Goal: Information Seeking & Learning: Understand process/instructions

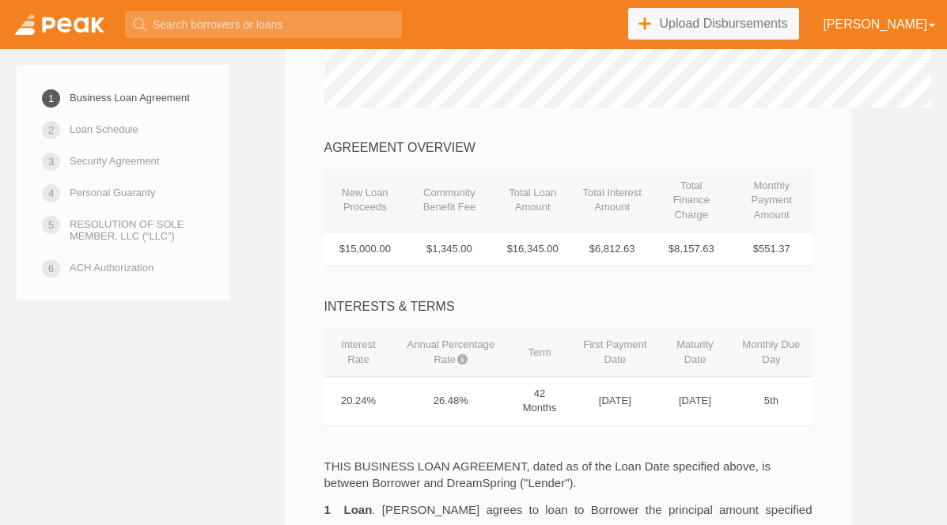
scroll to position [486, 0]
click at [615, 231] on td "$6,812.63" at bounding box center [612, 248] width 79 height 35
drag, startPoint x: 622, startPoint y: 221, endPoint x: 644, endPoint y: 217, distance: 21.7
click at [644, 231] on td "$6,812.63" at bounding box center [612, 248] width 79 height 35
drag, startPoint x: 660, startPoint y: 217, endPoint x: 533, endPoint y: 213, distance: 126.6
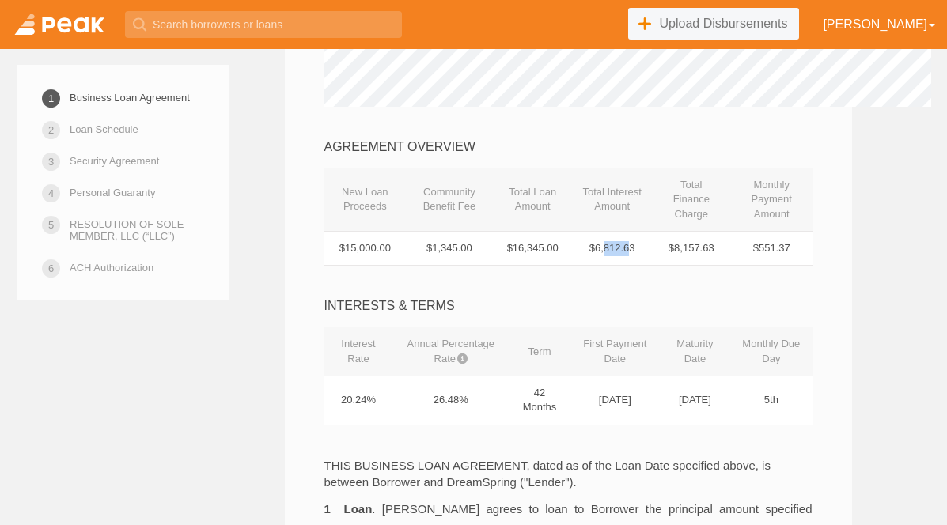
click at [533, 231] on tr "$15,000.00 $1,345.00 $16,345.00 $6,812.63 $8,157.63 $551.37" at bounding box center [568, 248] width 488 height 35
drag, startPoint x: 724, startPoint y: 225, endPoint x: 677, endPoint y: 221, distance: 47.6
click at [698, 231] on td "$8,157.63" at bounding box center [691, 248] width 79 height 35
drag, startPoint x: 613, startPoint y: 223, endPoint x: 683, endPoint y: 225, distance: 69.6
click at [652, 231] on td "$6,812.63" at bounding box center [612, 248] width 79 height 35
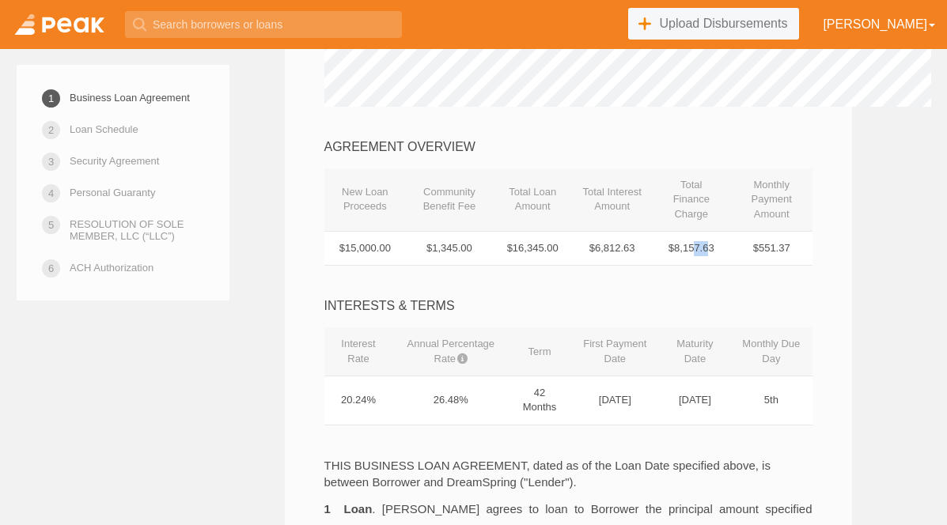
drag, startPoint x: 730, startPoint y: 222, endPoint x: 744, endPoint y: 219, distance: 14.6
click at [731, 231] on td "$8,157.63" at bounding box center [691, 248] width 79 height 35
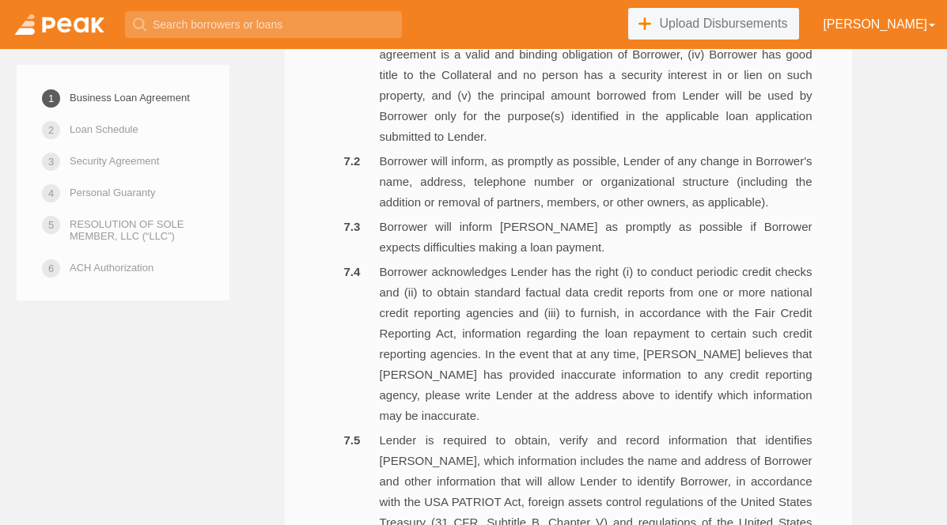
scroll to position [2464, 0]
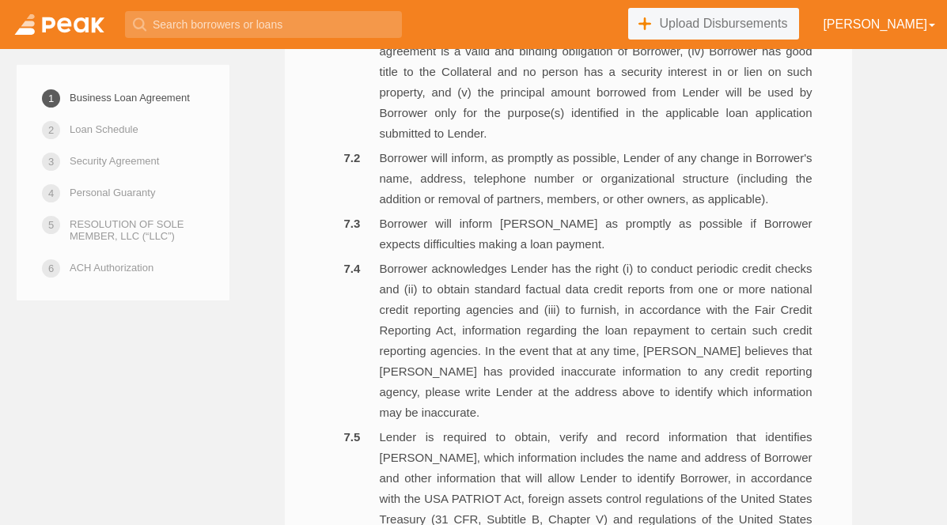
drag, startPoint x: 308, startPoint y: 270, endPoint x: 607, endPoint y: 506, distance: 380.5
drag, startPoint x: 644, startPoint y: 498, endPoint x: 353, endPoint y: 251, distance: 382.1
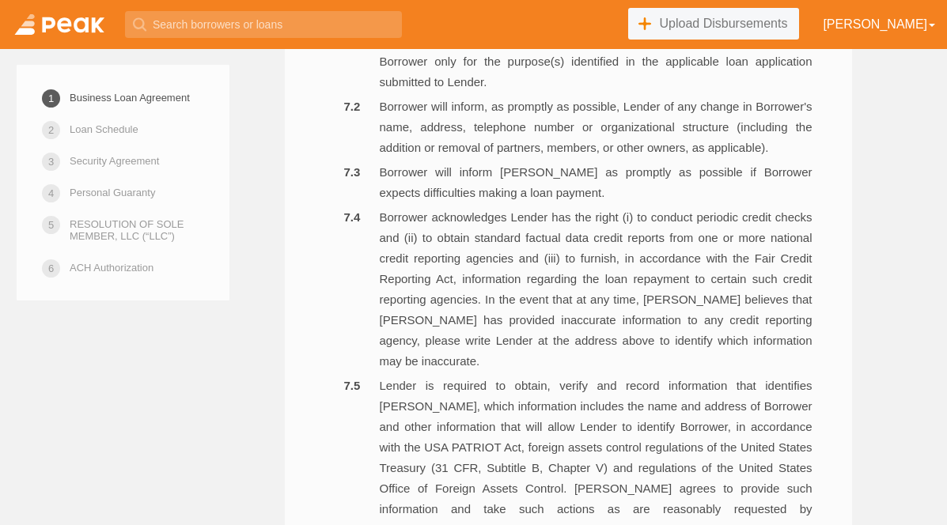
scroll to position [2518, 0]
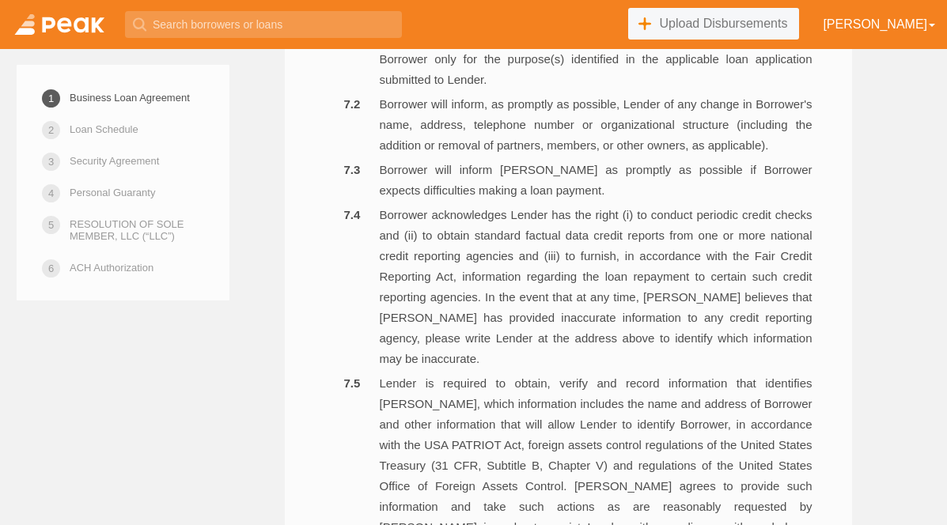
click at [132, 165] on link "Security Agreement" at bounding box center [114, 161] width 89 height 28
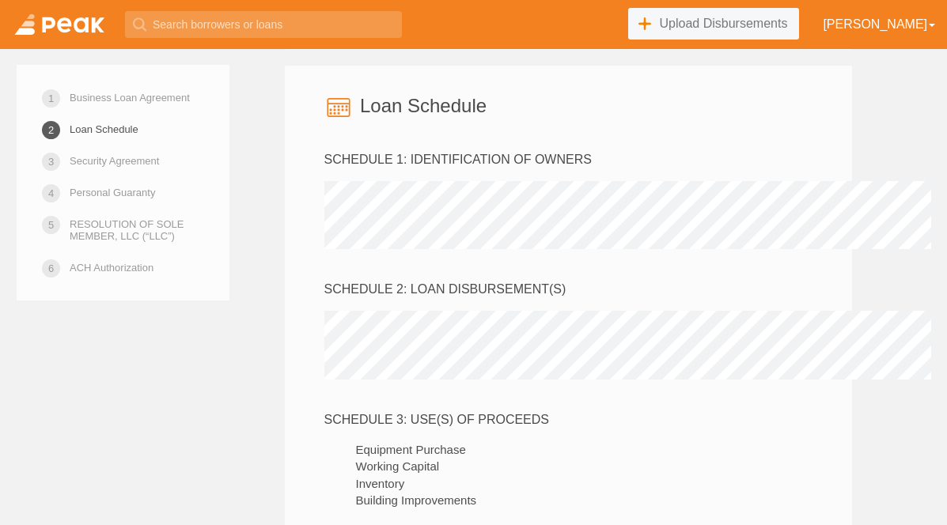
click at [93, 122] on link "Loan Schedule" at bounding box center [104, 129] width 69 height 28
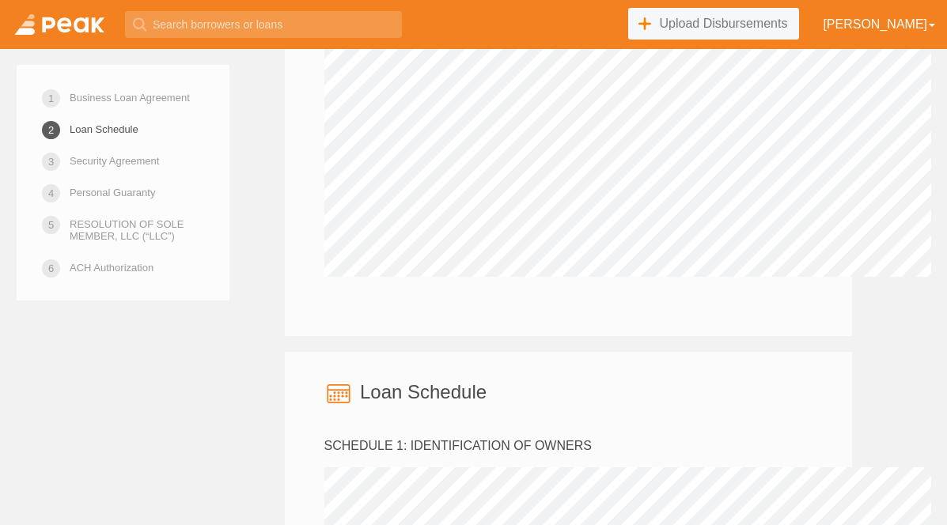
scroll to position [4029, 0]
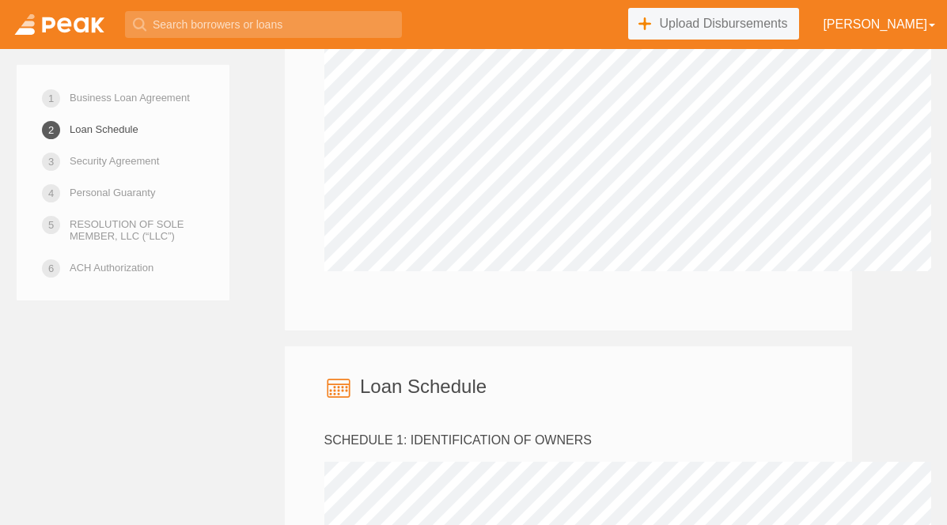
drag, startPoint x: 353, startPoint y: 198, endPoint x: 466, endPoint y: 199, distance: 113.1
drag, startPoint x: 342, startPoint y: 210, endPoint x: 395, endPoint y: 216, distance: 53.3
drag, startPoint x: 340, startPoint y: 228, endPoint x: 379, endPoint y: 230, distance: 38.8
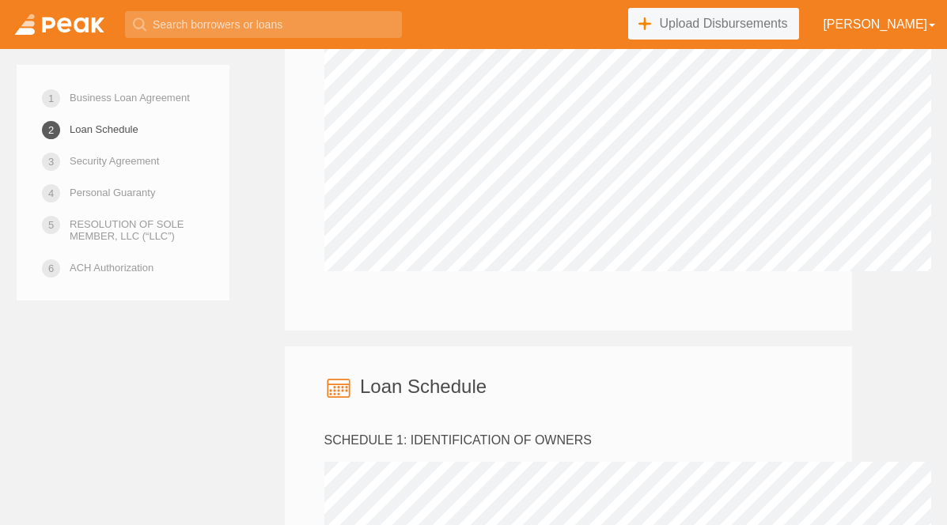
drag, startPoint x: 336, startPoint y: 246, endPoint x: 436, endPoint y: 254, distance: 100.0
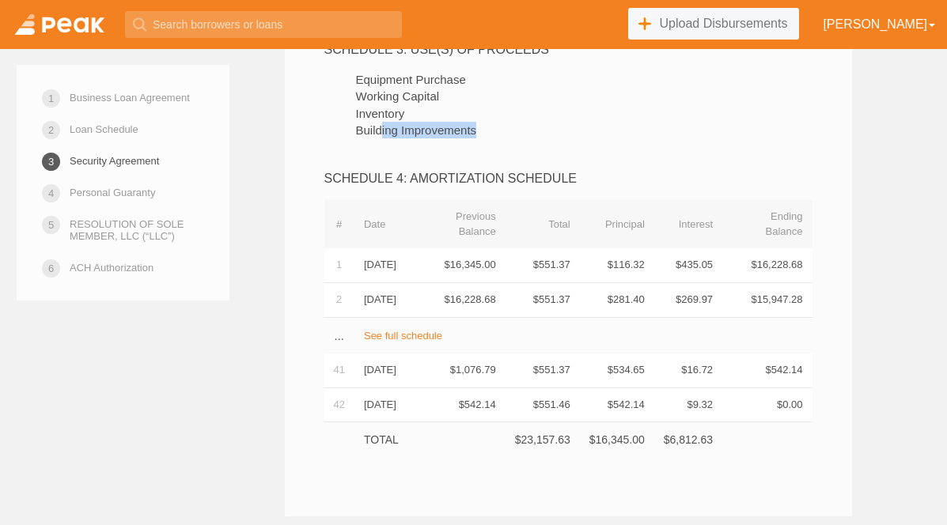
scroll to position [4678, 0]
click at [137, 202] on link "Personal Guaranty" at bounding box center [112, 193] width 85 height 28
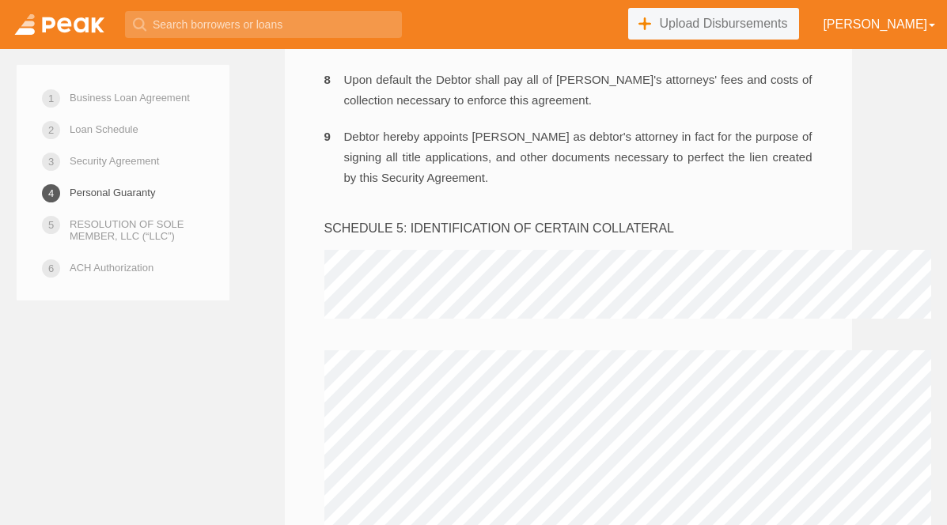
scroll to position [6626, 0]
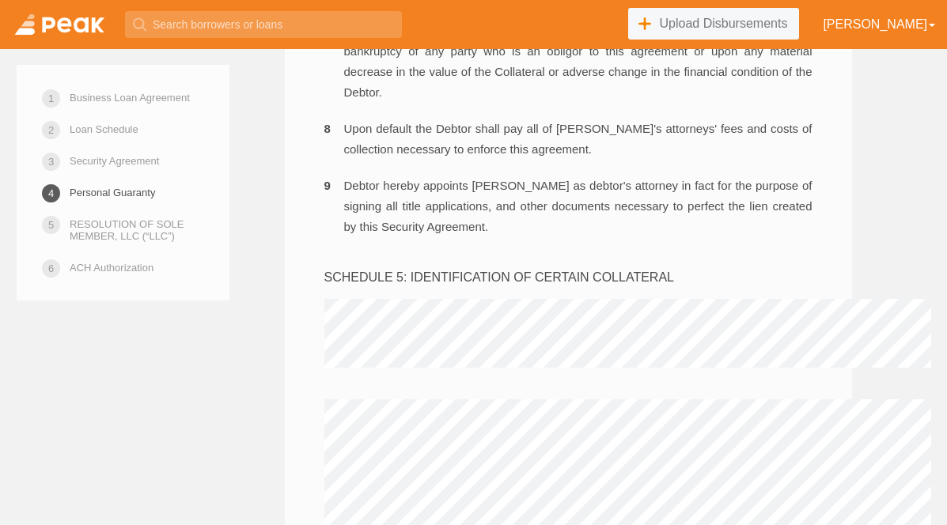
click at [117, 159] on link "Security Agreement" at bounding box center [114, 161] width 89 height 28
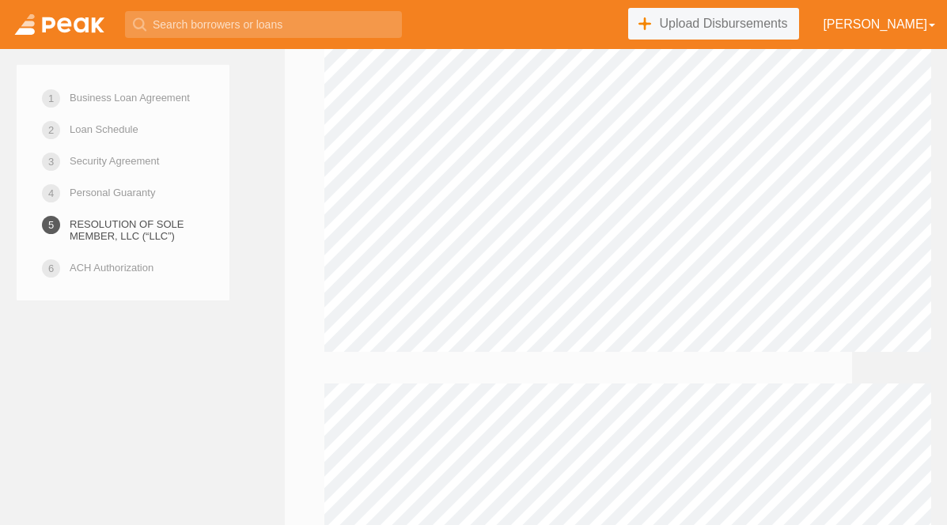
scroll to position [8812, 0]
